Goal: Task Accomplishment & Management: Use online tool/utility

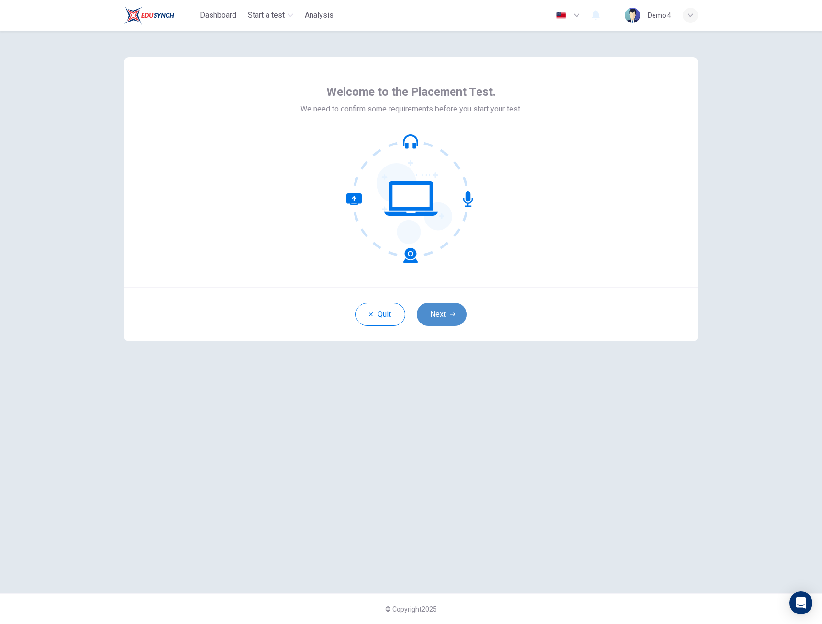
click at [453, 312] on icon "button" at bounding box center [453, 314] width 6 height 6
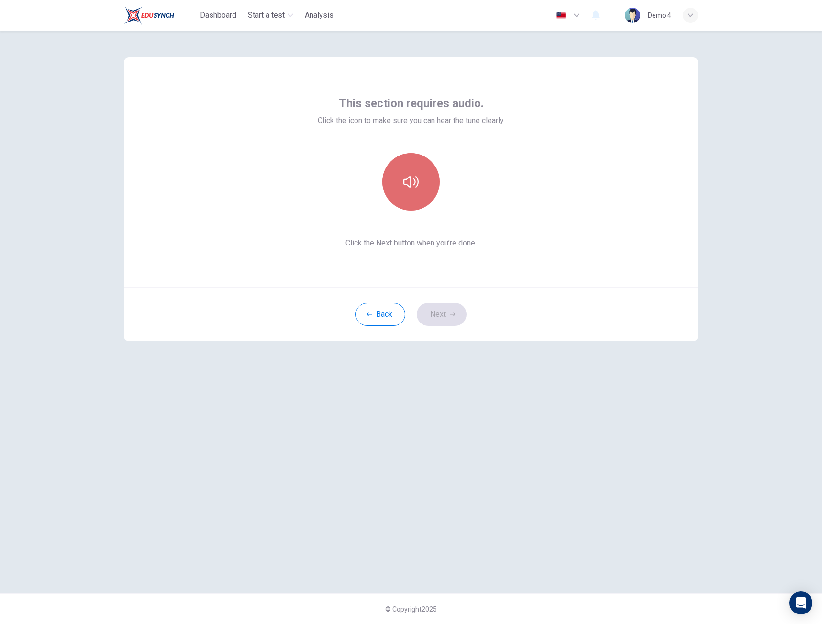
click at [421, 185] on button "button" at bounding box center [410, 181] width 57 height 57
click at [450, 308] on button "Next" at bounding box center [442, 314] width 50 height 23
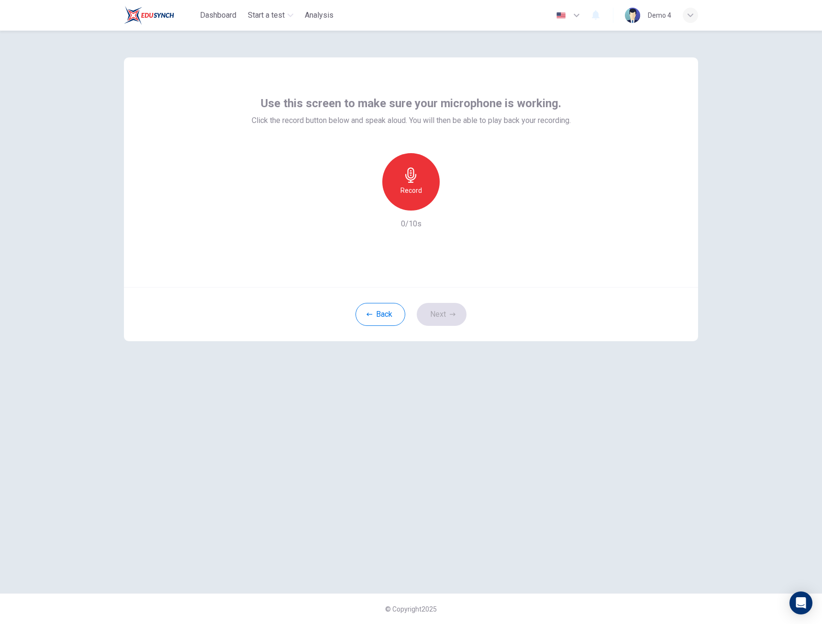
click at [417, 190] on h6 "Record" at bounding box center [411, 190] width 22 height 11
click at [416, 190] on h6 "Stop" at bounding box center [411, 190] width 14 height 11
click at [454, 206] on icon "button" at bounding box center [455, 203] width 10 height 10
click at [443, 313] on button "Next" at bounding box center [442, 314] width 50 height 23
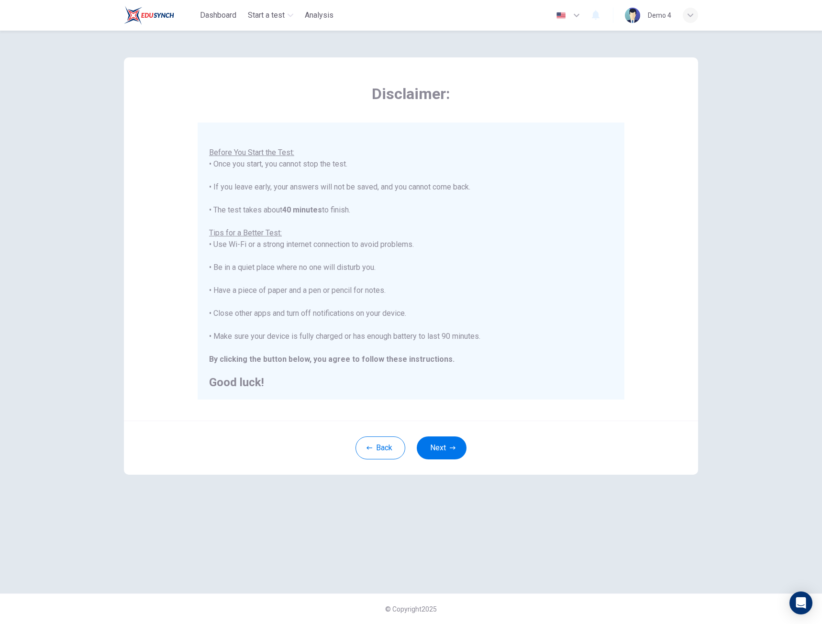
scroll to position [11, 0]
click at [442, 449] on button "Next" at bounding box center [442, 447] width 50 height 23
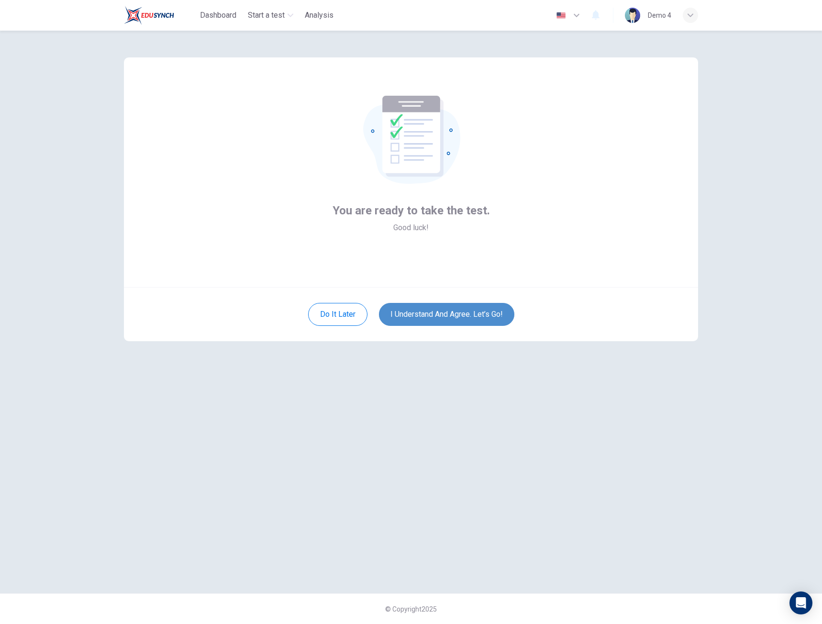
click at [432, 319] on button "I understand and agree. Let’s go!" at bounding box center [446, 314] width 135 height 23
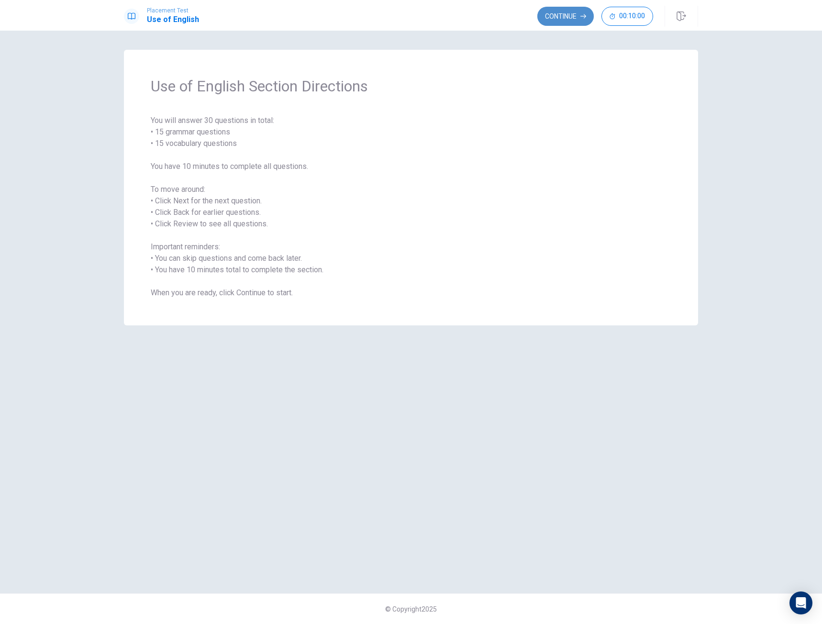
click at [571, 22] on button "Continue" at bounding box center [565, 16] width 56 height 19
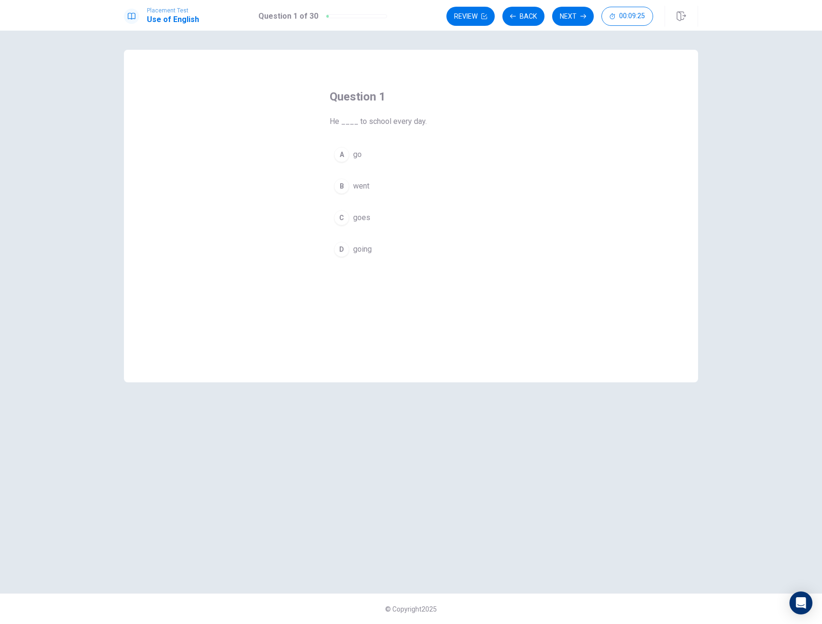
click at [365, 156] on button "A go" at bounding box center [411, 155] width 163 height 24
click at [582, 17] on icon "button" at bounding box center [583, 16] width 6 height 6
click at [341, 153] on div "A" at bounding box center [341, 154] width 15 height 15
click at [580, 15] on button "Next" at bounding box center [573, 16] width 42 height 19
click at [359, 158] on span "will" at bounding box center [358, 154] width 11 height 11
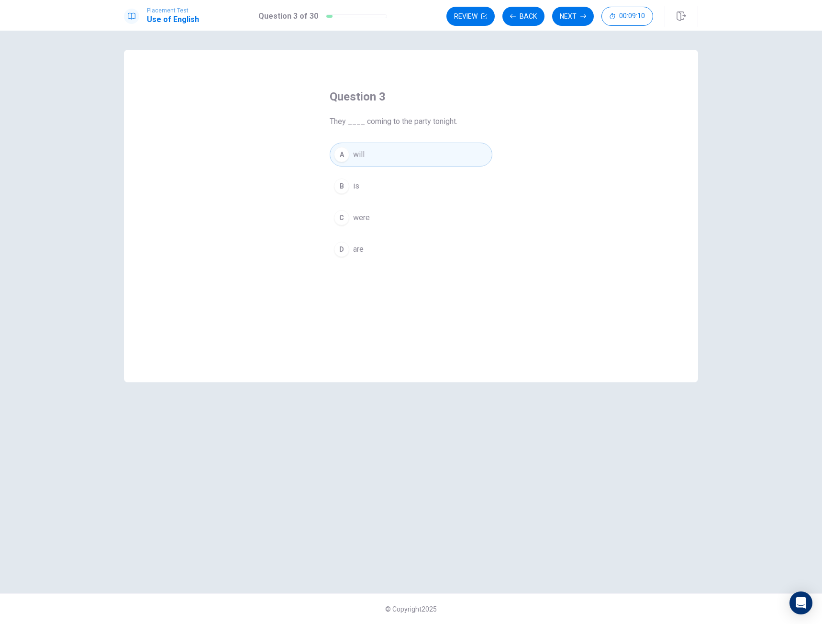
click at [364, 243] on button "D are" at bounding box center [411, 249] width 163 height 24
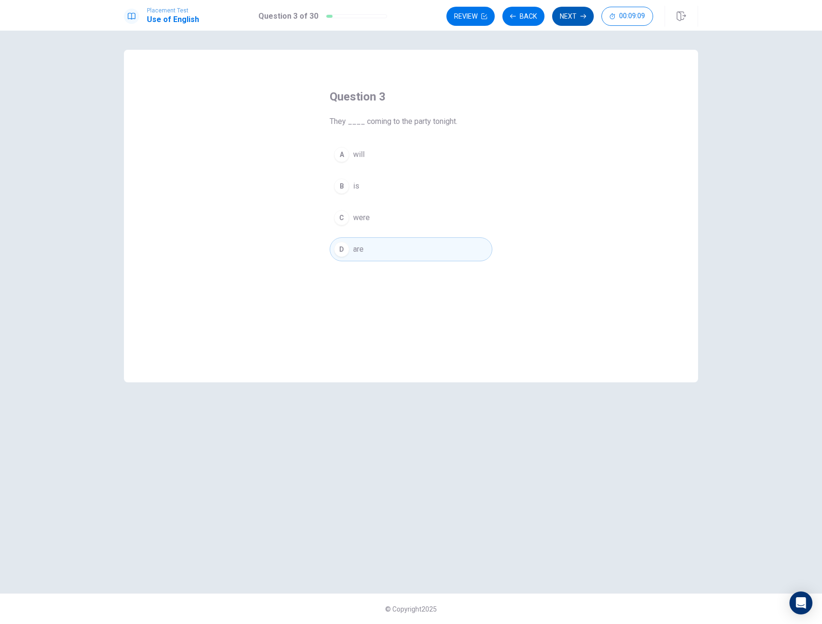
click at [572, 14] on button "Next" at bounding box center [573, 16] width 42 height 19
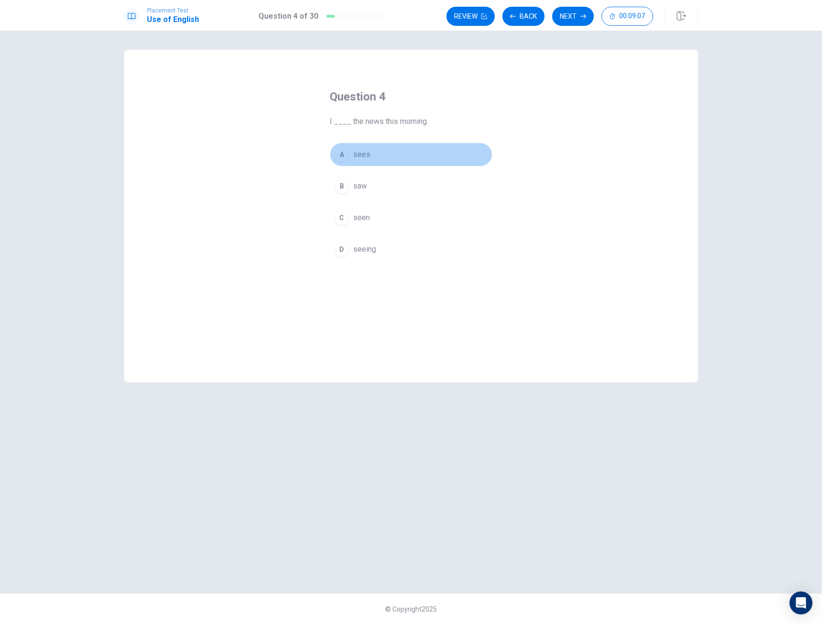
click at [371, 157] on button "A sees" at bounding box center [411, 155] width 163 height 24
click at [576, 15] on button "Next" at bounding box center [573, 16] width 42 height 19
click at [363, 156] on span "library" at bounding box center [363, 154] width 21 height 11
click at [579, 15] on button "Next" at bounding box center [573, 16] width 42 height 19
click at [372, 154] on span "drinks" at bounding box center [363, 154] width 21 height 11
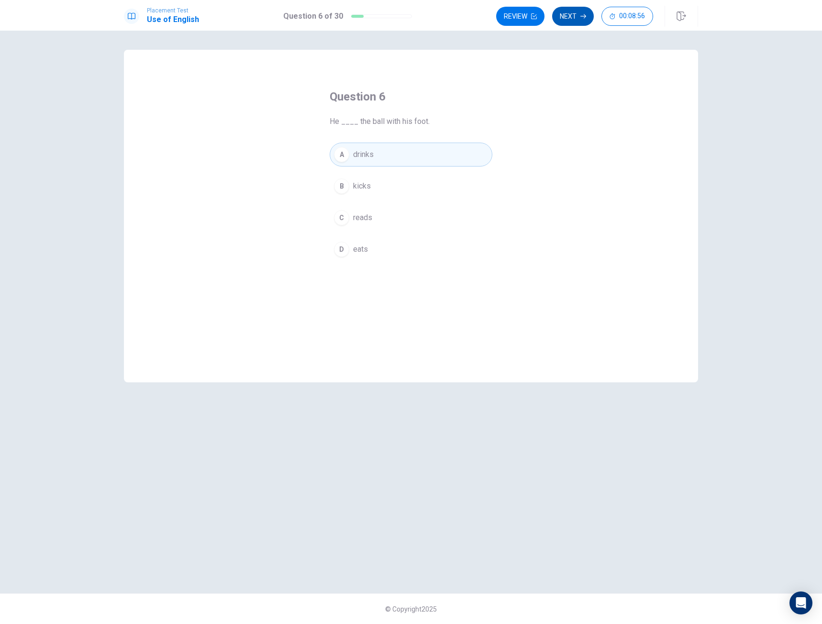
click at [581, 22] on button "Next" at bounding box center [573, 16] width 42 height 19
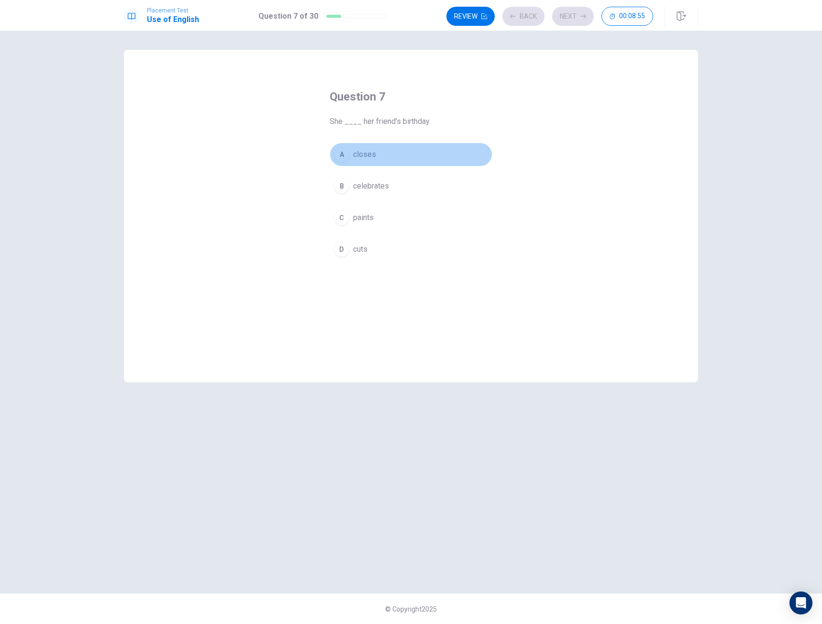
click at [382, 153] on button "A closes" at bounding box center [411, 155] width 163 height 24
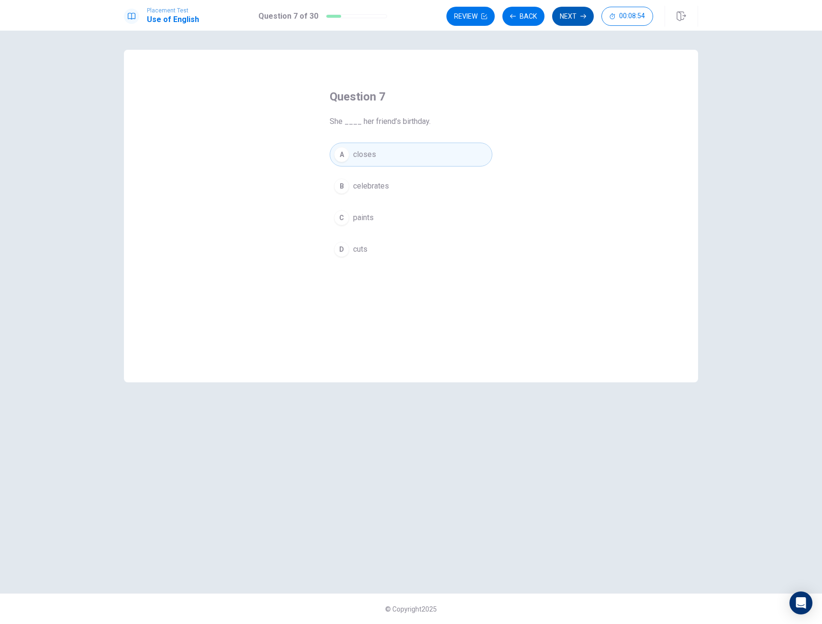
click at [585, 23] on button "Next" at bounding box center [573, 16] width 42 height 19
click at [373, 153] on button "A hears" at bounding box center [411, 155] width 163 height 24
click at [580, 19] on button "Next" at bounding box center [573, 16] width 42 height 19
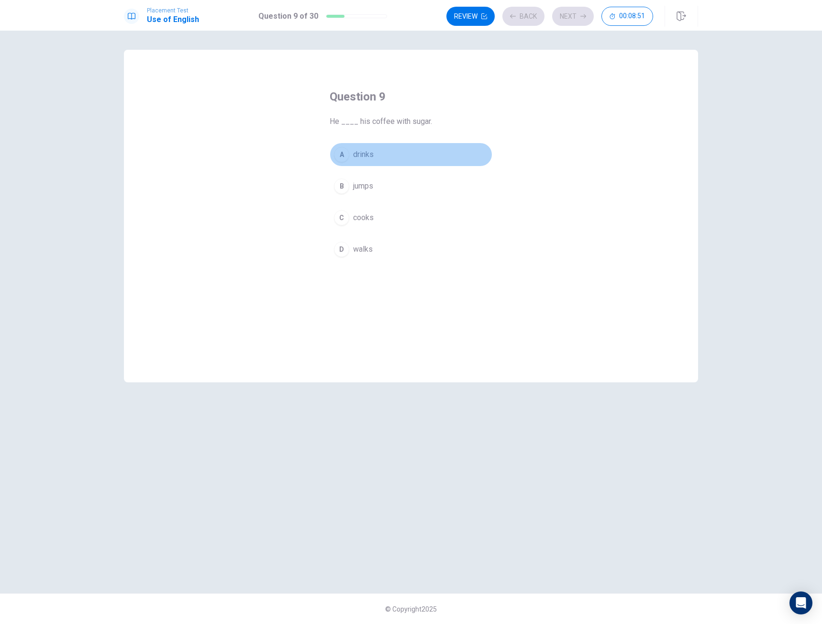
click at [377, 151] on button "A drinks" at bounding box center [411, 155] width 163 height 24
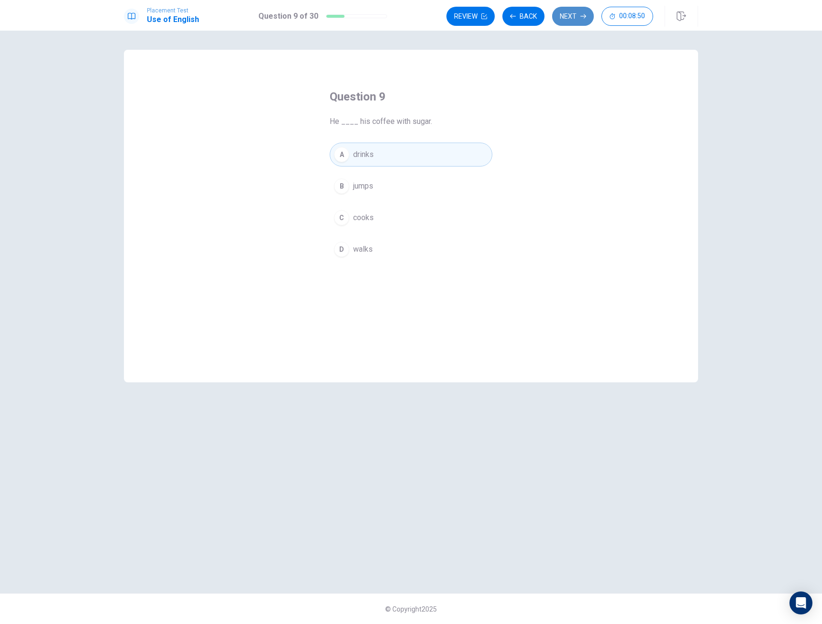
click at [586, 13] on button "Next" at bounding box center [573, 16] width 42 height 19
click at [354, 149] on span "Have" at bounding box center [361, 154] width 17 height 11
click at [574, 20] on button "Next" at bounding box center [573, 16] width 42 height 19
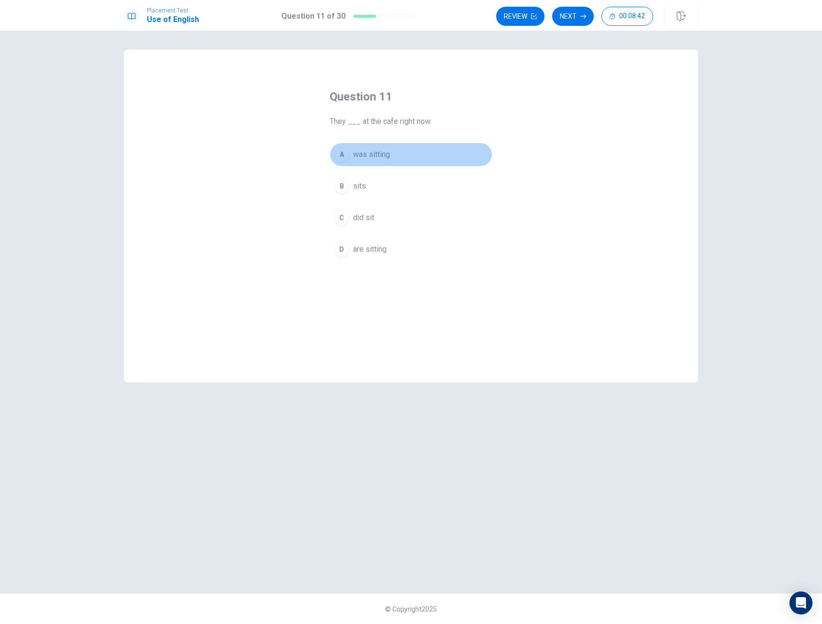
click at [392, 158] on button "A was sitting" at bounding box center [411, 155] width 163 height 24
click at [571, 22] on button "Next" at bounding box center [573, 16] width 42 height 19
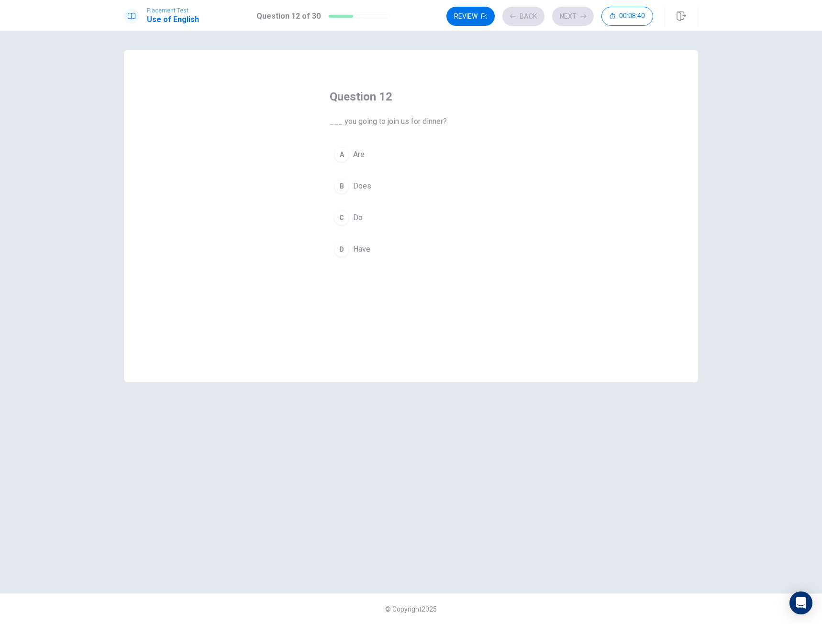
click at [385, 162] on button "A Are" at bounding box center [411, 155] width 163 height 24
click at [588, 19] on button "Next" at bounding box center [573, 16] width 42 height 19
click at [343, 146] on button "A Is" at bounding box center [411, 155] width 163 height 24
click at [564, 22] on button "Next" at bounding box center [573, 16] width 42 height 19
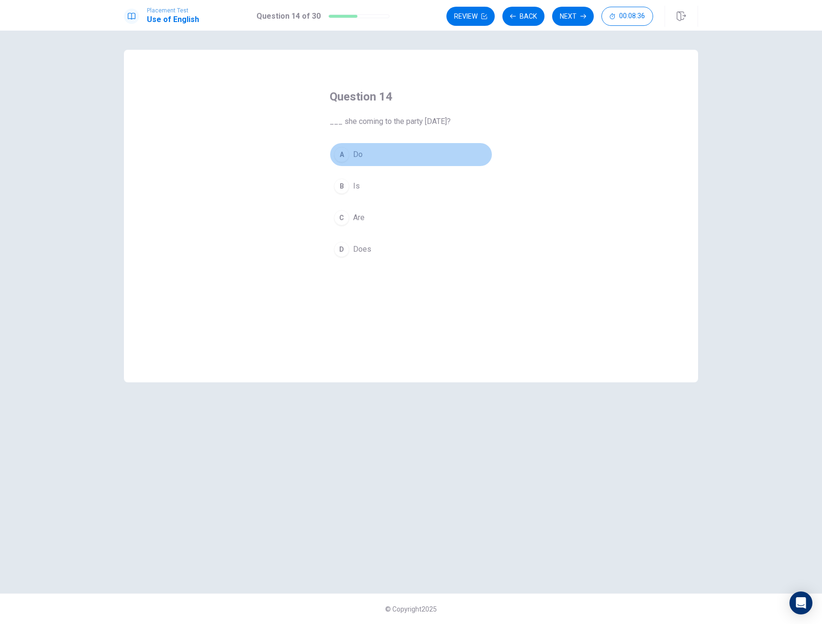
click at [356, 161] on button "A Do" at bounding box center [411, 155] width 163 height 24
click at [568, 17] on button "Next" at bounding box center [573, 16] width 42 height 19
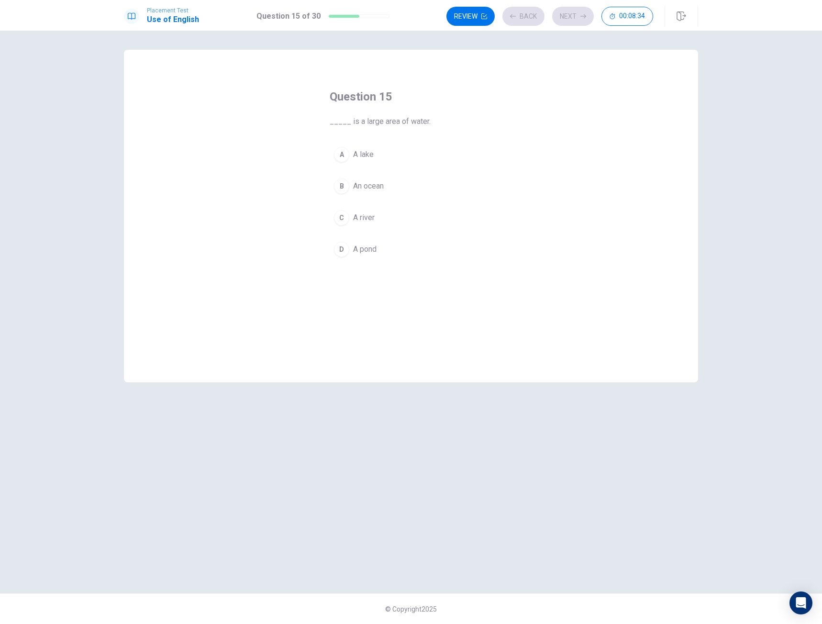
click at [380, 153] on button "A A lake" at bounding box center [411, 155] width 163 height 24
click at [585, 18] on icon "button" at bounding box center [583, 16] width 6 height 6
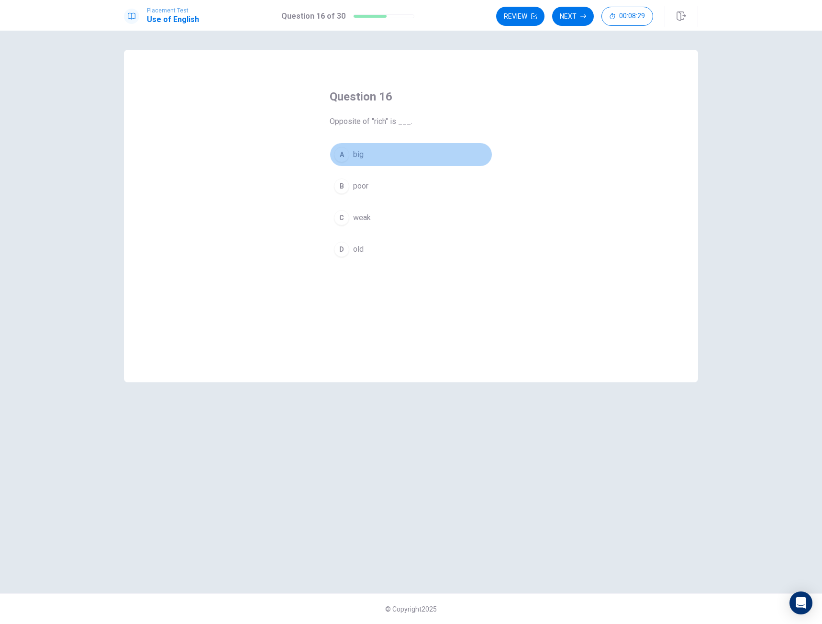
click at [372, 152] on button "A big" at bounding box center [411, 155] width 163 height 24
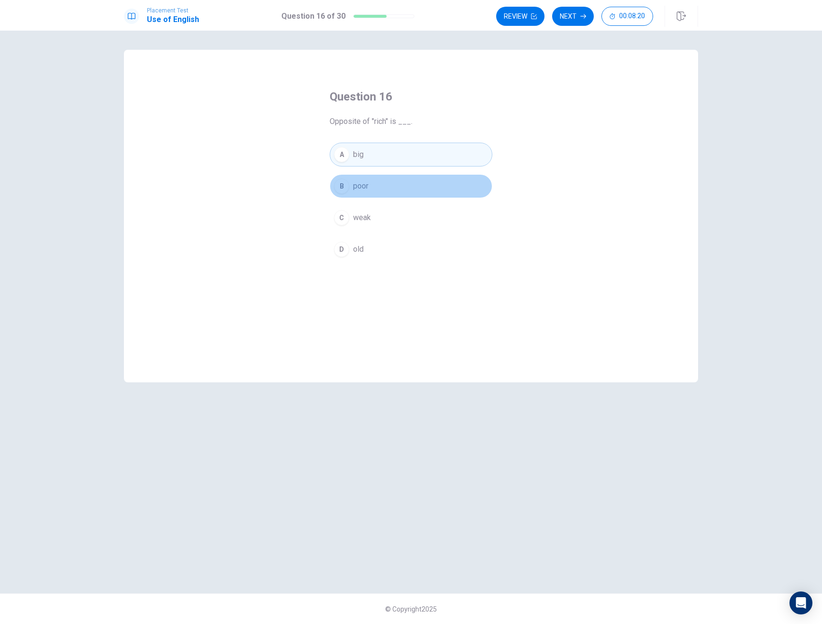
click at [366, 190] on span "poor" at bounding box center [360, 185] width 15 height 11
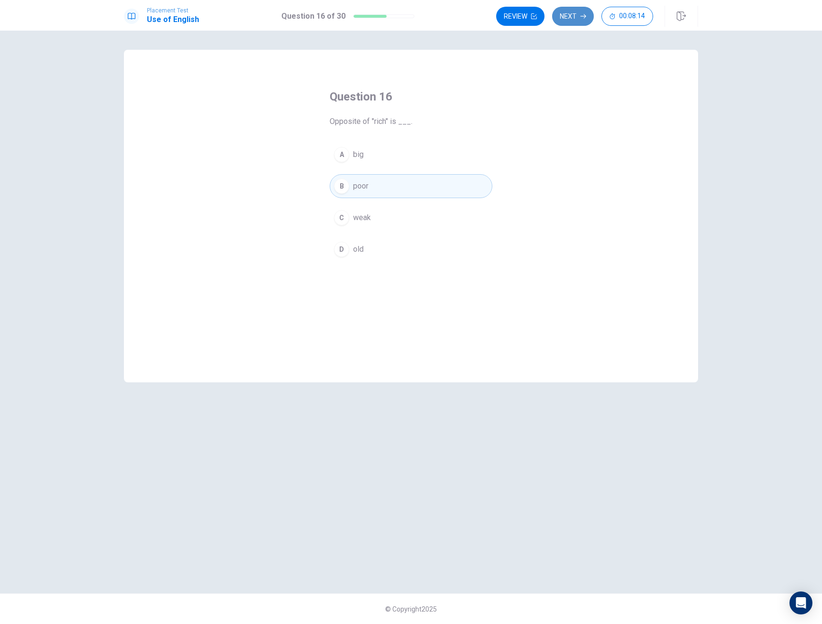
click at [588, 16] on button "Next" at bounding box center [573, 16] width 42 height 19
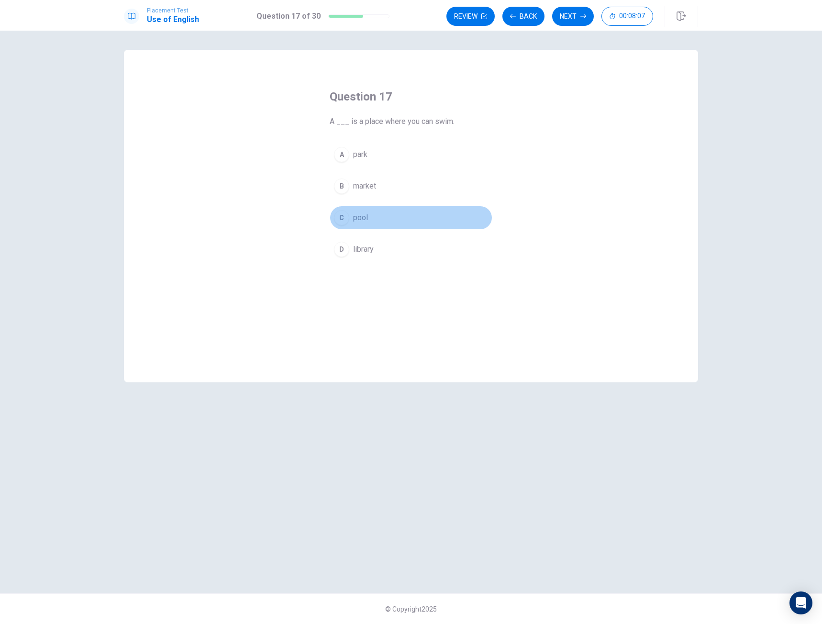
click at [355, 220] on span "pool" at bounding box center [360, 217] width 15 height 11
click at [568, 13] on button "Next" at bounding box center [573, 16] width 42 height 19
click at [361, 245] on span "lamp" at bounding box center [361, 248] width 16 height 11
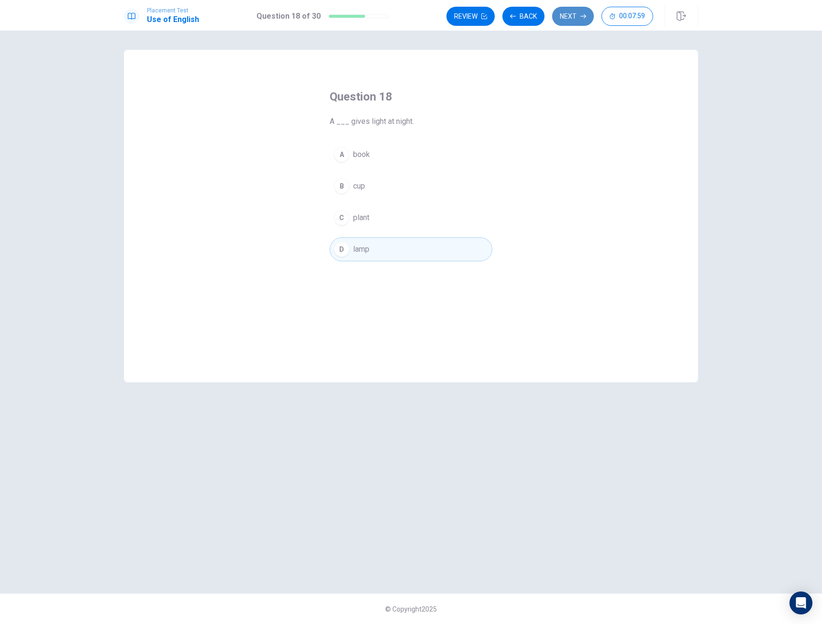
click at [560, 19] on button "Next" at bounding box center [573, 16] width 42 height 19
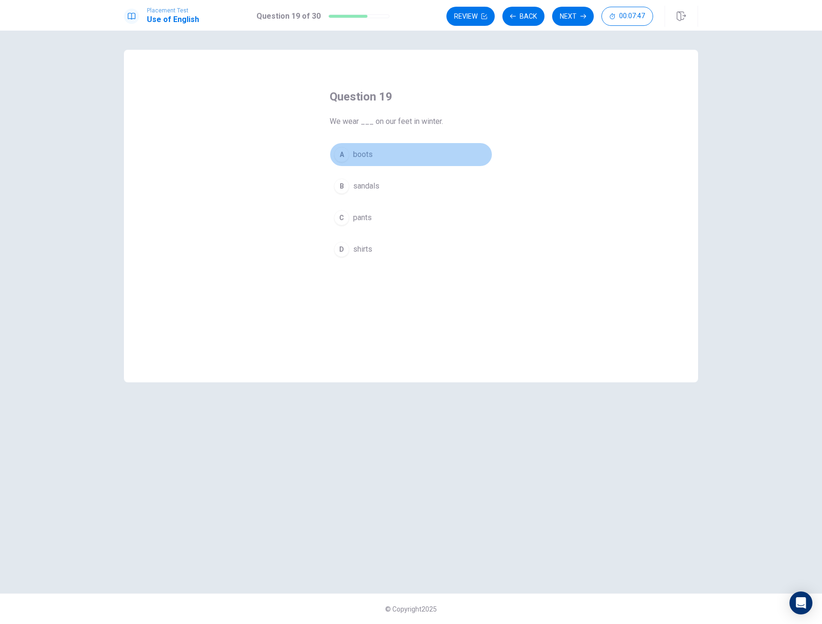
click at [371, 156] on span "boots" at bounding box center [363, 154] width 20 height 11
click at [563, 18] on button "Next" at bounding box center [573, 16] width 42 height 19
click at [344, 149] on div "A" at bounding box center [341, 154] width 15 height 15
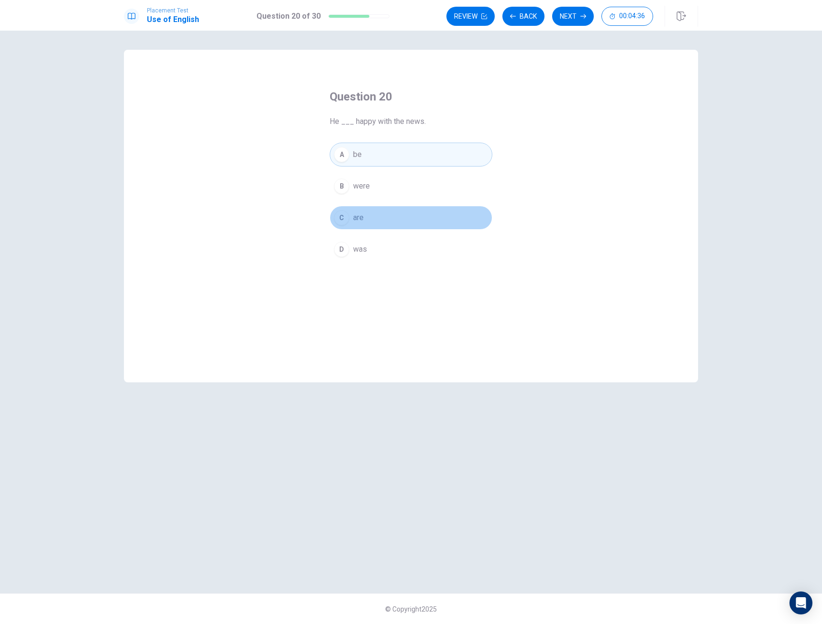
click at [344, 222] on div "C" at bounding box center [341, 217] width 15 height 15
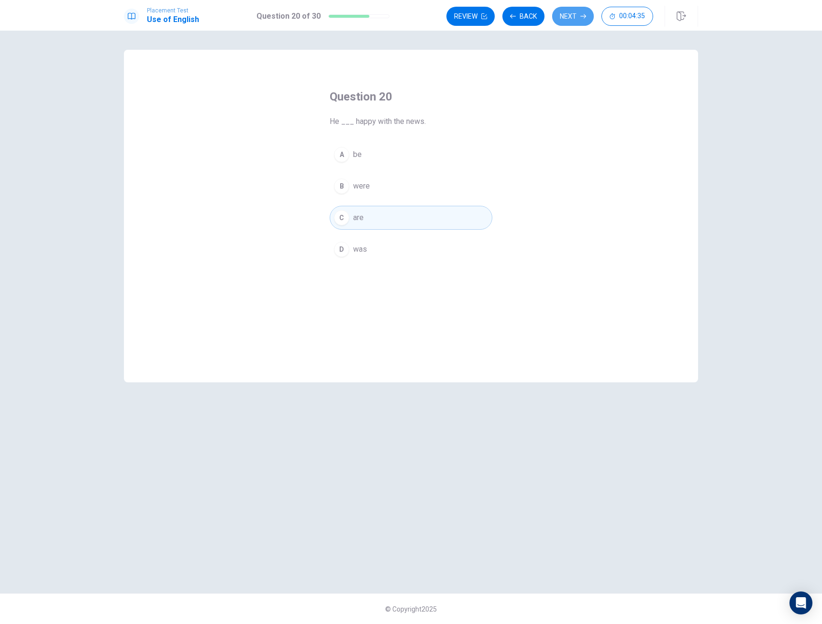
click at [571, 10] on button "Next" at bounding box center [573, 16] width 42 height 19
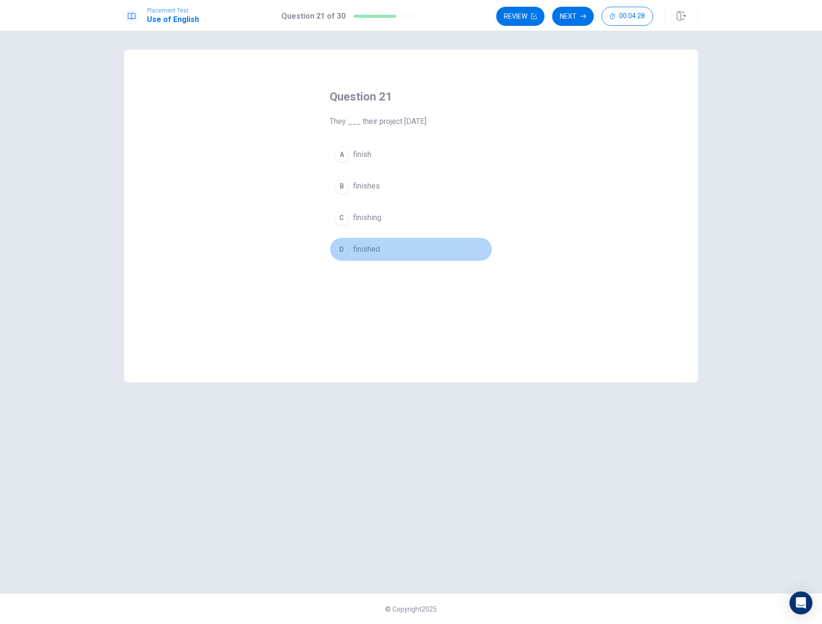
click at [364, 246] on span "finished" at bounding box center [366, 248] width 27 height 11
click at [563, 16] on button "Next" at bounding box center [573, 16] width 42 height 19
click at [352, 249] on button "D gone" at bounding box center [411, 249] width 163 height 24
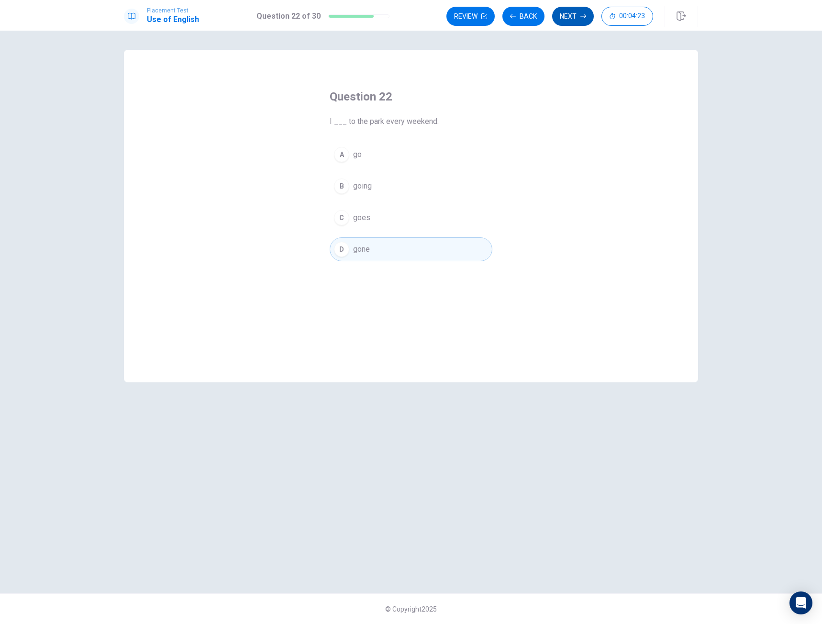
click at [566, 13] on button "Next" at bounding box center [573, 16] width 42 height 19
click at [355, 244] on span "Are" at bounding box center [358, 248] width 11 height 11
click at [574, 24] on button "Next" at bounding box center [573, 16] width 42 height 19
click at [363, 218] on span "will go" at bounding box center [364, 217] width 22 height 11
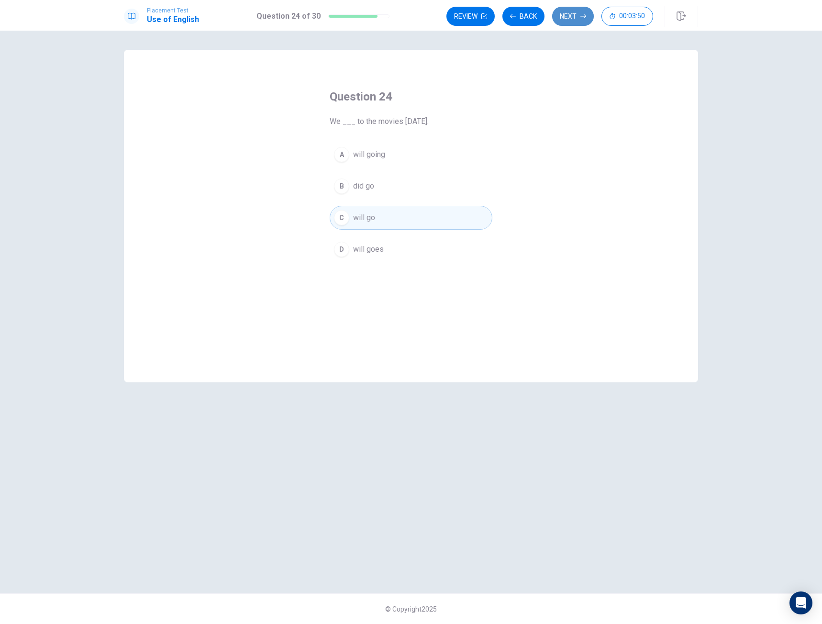
click at [586, 19] on button "Next" at bounding box center [573, 16] width 42 height 19
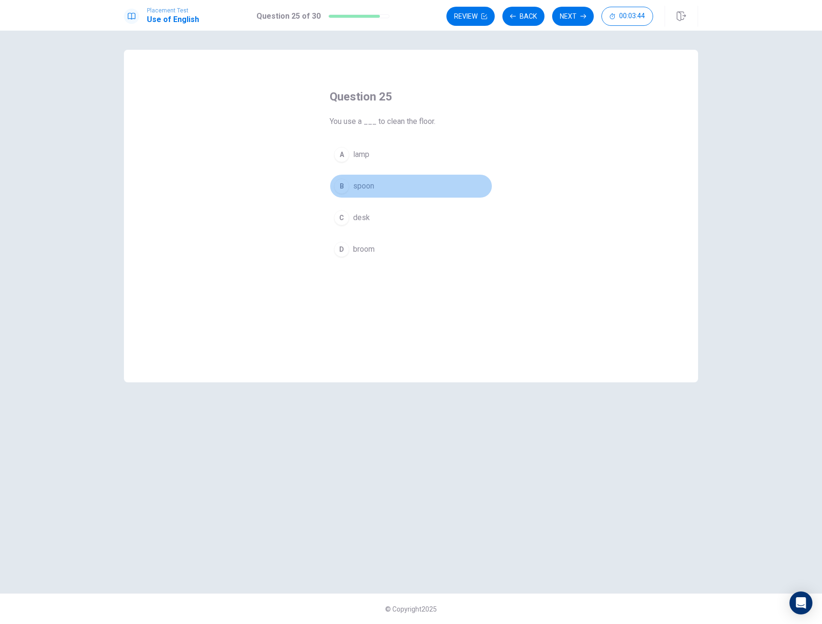
click at [371, 184] on span "spoon" at bounding box center [363, 185] width 21 height 11
click at [560, 21] on button "Next" at bounding box center [573, 16] width 42 height 19
click at [346, 198] on button "B chair" at bounding box center [411, 186] width 163 height 24
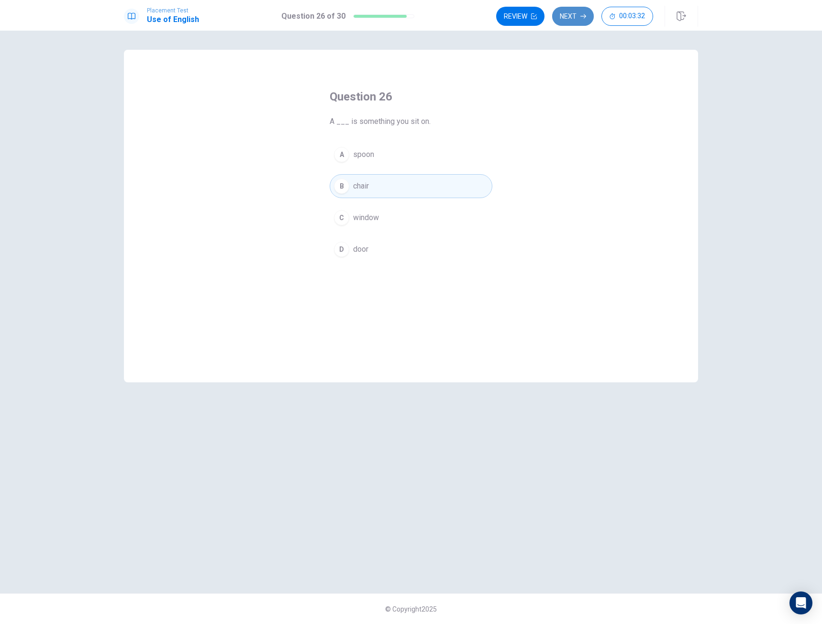
click at [566, 19] on button "Next" at bounding box center [573, 16] width 42 height 19
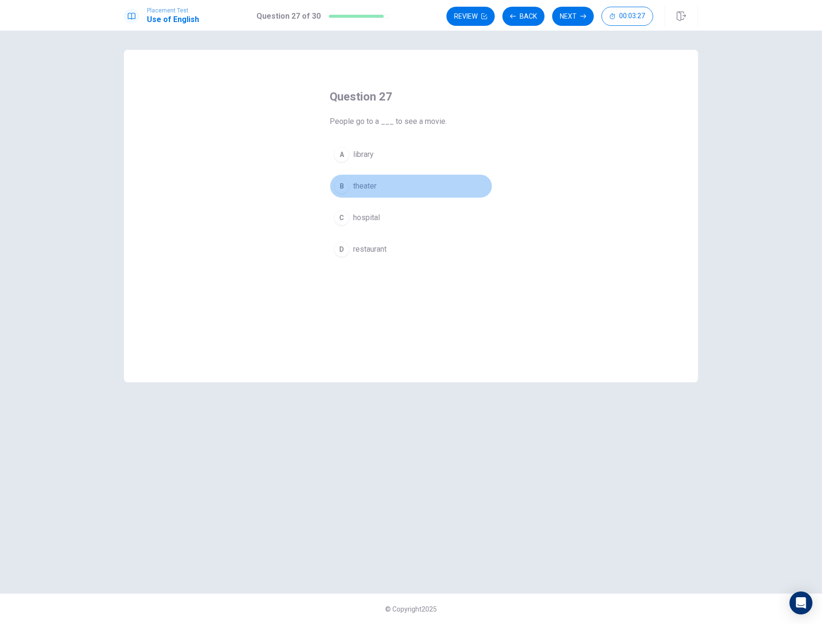
click at [367, 188] on span "theater" at bounding box center [364, 185] width 23 height 11
click at [557, 15] on button "Next" at bounding box center [573, 16] width 42 height 19
click at [361, 218] on span "bin" at bounding box center [358, 217] width 10 height 11
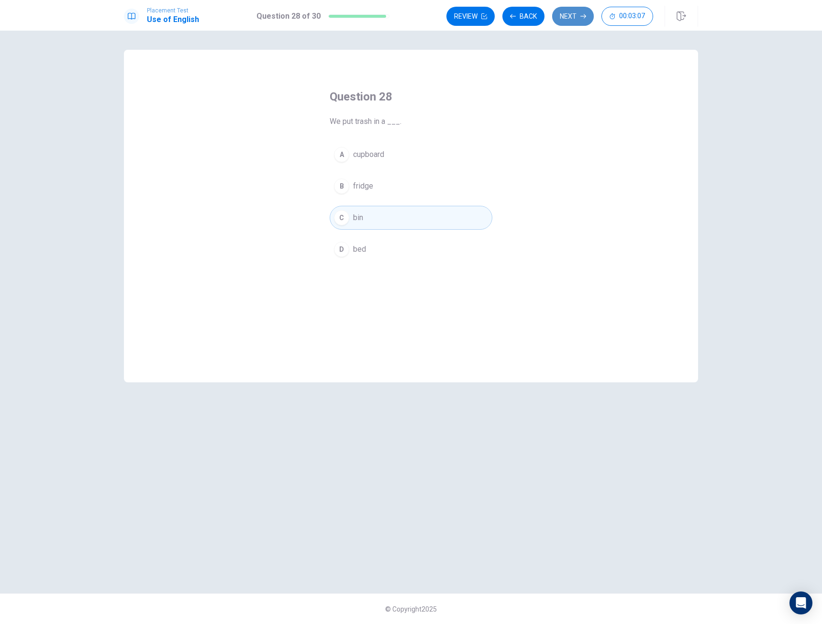
click at [570, 25] on button "Next" at bounding box center [573, 16] width 42 height 19
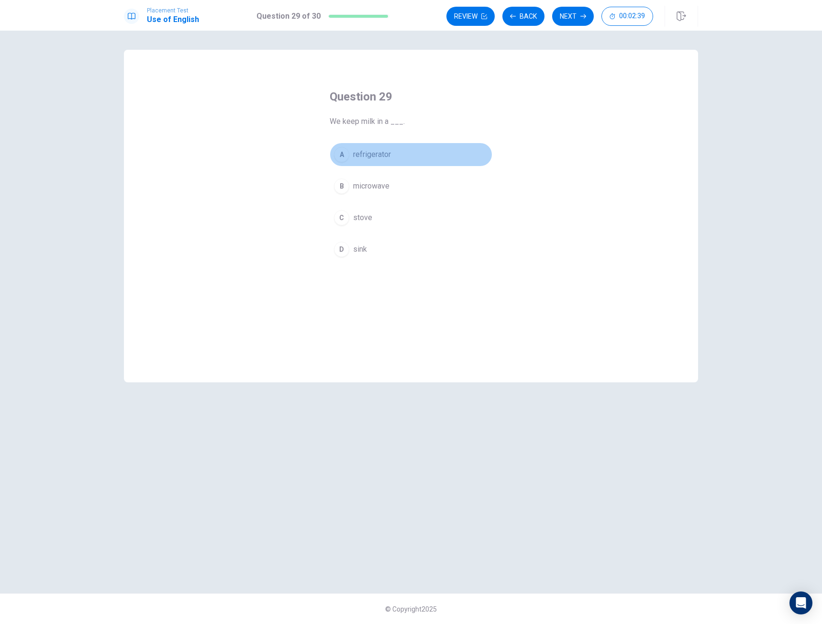
click at [358, 150] on span "refrigerator" at bounding box center [372, 154] width 38 height 11
click at [563, 16] on button "Next" at bounding box center [573, 16] width 42 height 19
click at [370, 153] on button "A goes" at bounding box center [411, 155] width 163 height 24
click at [562, 22] on button "Next" at bounding box center [573, 16] width 42 height 19
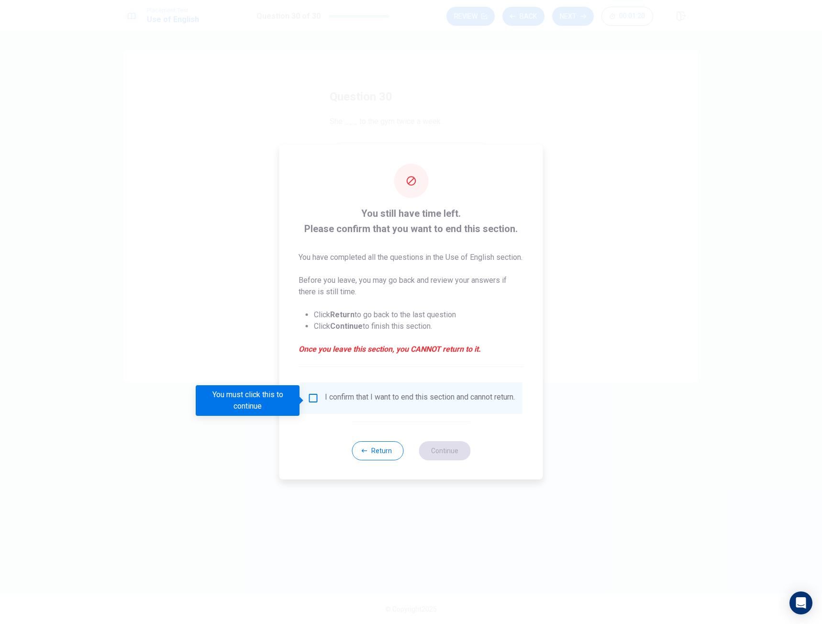
click at [311, 400] on input "You must click this to continue" at bounding box center [313, 397] width 11 height 11
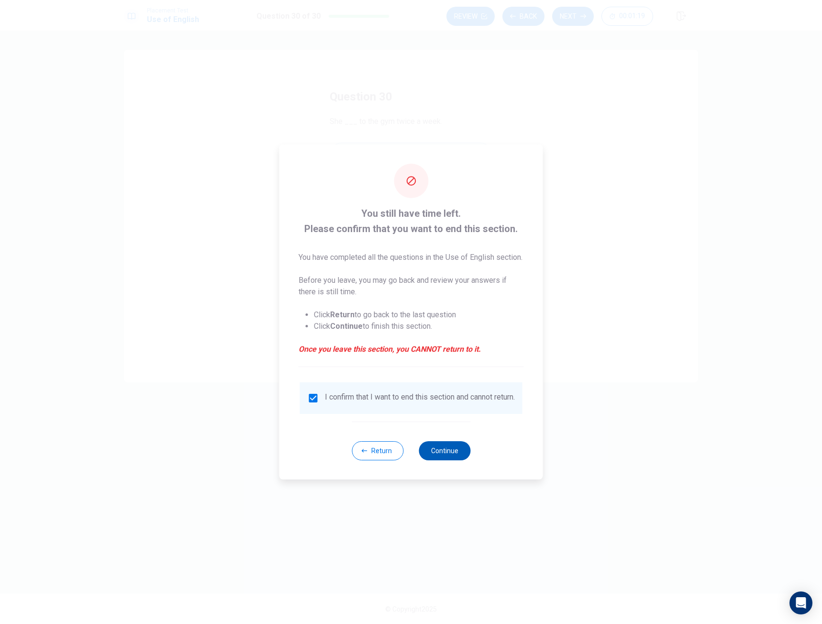
click at [460, 460] on button "Continue" at bounding box center [444, 450] width 52 height 19
